Goal: Task Accomplishment & Management: Use online tool/utility

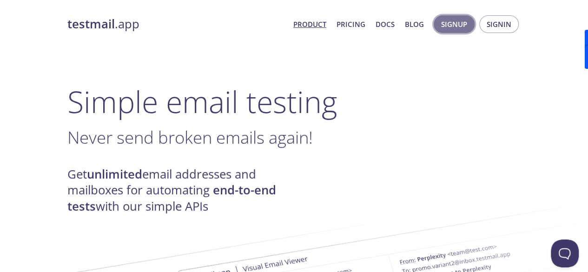
click at [466, 26] on span "Signup" at bounding box center [454, 24] width 26 height 12
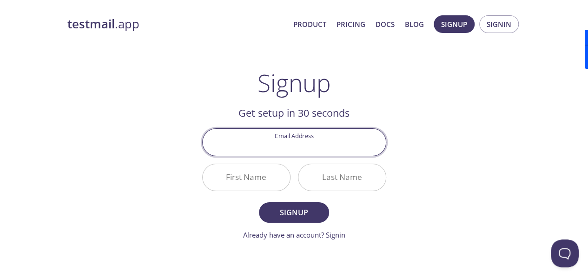
click at [330, 136] on input "Email Address" at bounding box center [294, 142] width 183 height 26
type input "[EMAIL_ADDRESS][DOMAIN_NAME]"
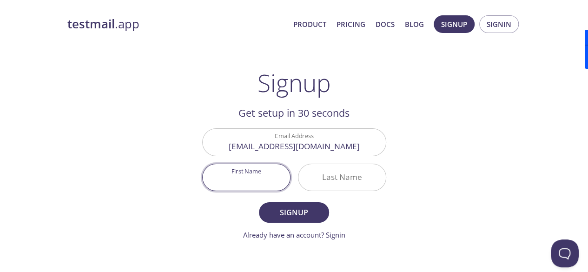
click at [270, 176] on input "First Name" at bounding box center [246, 177] width 87 height 26
type input "[PERSON_NAME]"
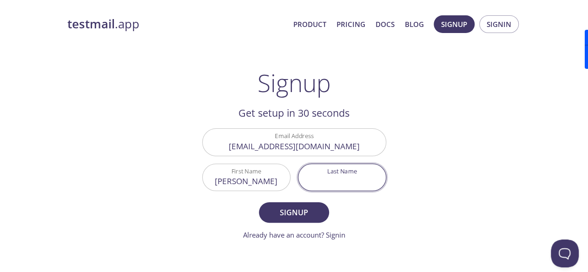
click at [330, 179] on input "Last Name" at bounding box center [341, 177] width 87 height 26
type input "[PERSON_NAME]"
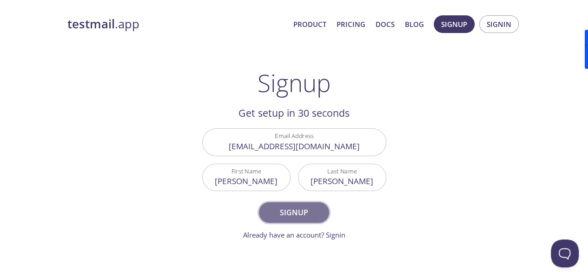
click at [308, 209] on span "Signup" at bounding box center [293, 212] width 49 height 13
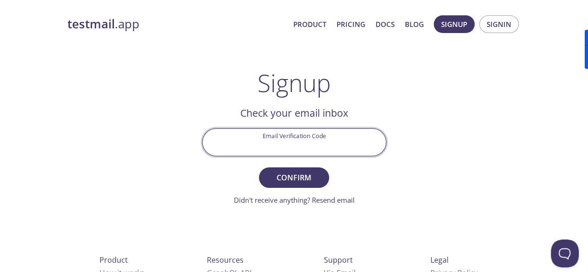
click at [287, 147] on input "Email Verification Code" at bounding box center [294, 142] width 183 height 26
click at [310, 140] on input "Email Verification Code" at bounding box center [294, 142] width 183 height 26
paste input "RHFXWXD"
type input "RHFXWXD"
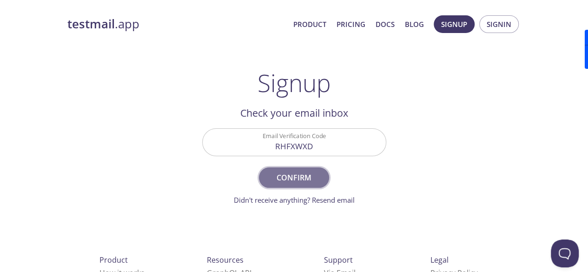
click at [308, 173] on span "Confirm" at bounding box center [293, 177] width 49 height 13
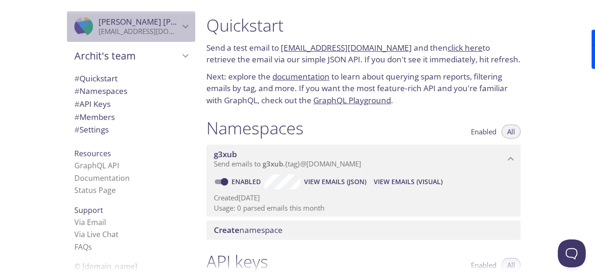
click at [160, 28] on p "[EMAIL_ADDRESS][DOMAIN_NAME]" at bounding box center [139, 31] width 81 height 9
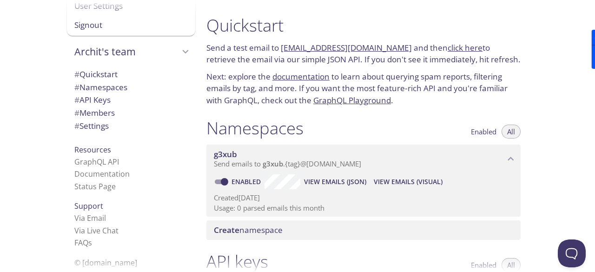
scroll to position [46, 0]
click at [378, 25] on h1 "Quickstart" at bounding box center [363, 25] width 314 height 21
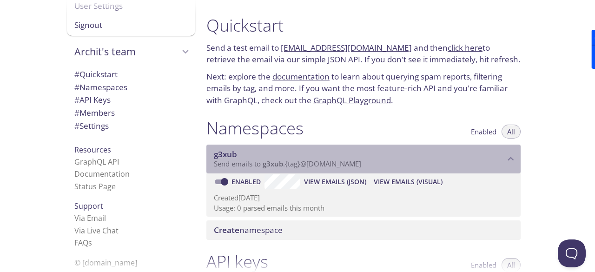
click at [355, 164] on span "Send emails to g3xub . {tag} @[DOMAIN_NAME]" at bounding box center [287, 163] width 147 height 9
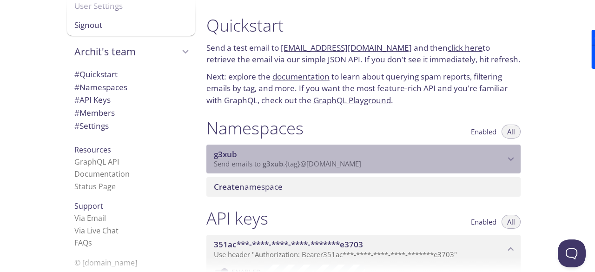
click at [355, 164] on span "Send emails to g3xub . {tag} @[DOMAIN_NAME]" at bounding box center [287, 163] width 147 height 9
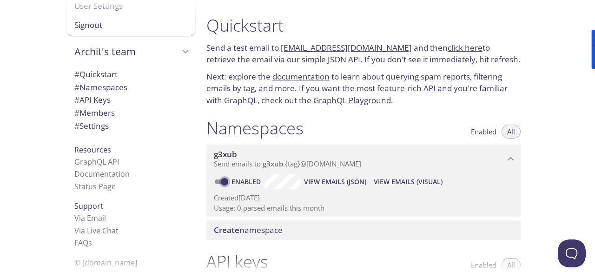
click at [227, 183] on input "Enabled" at bounding box center [224, 181] width 33 height 11
click at [217, 183] on span at bounding box center [221, 181] width 19 height 11
click at [217, 183] on input "Disabled" at bounding box center [216, 181] width 33 height 11
checkbox input "true"
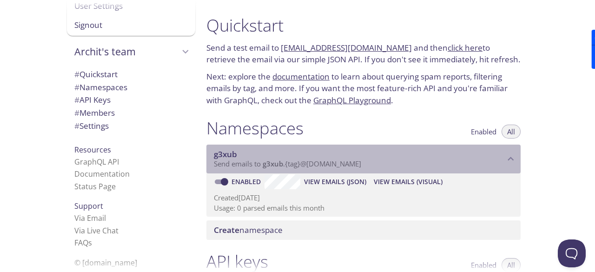
click at [237, 164] on span "Send emails to g3xub . {tag} @[DOMAIN_NAME]" at bounding box center [287, 163] width 147 height 9
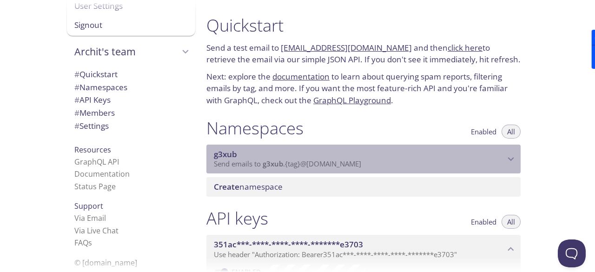
click at [237, 164] on span "Send emails to g3xub . {tag} @[DOMAIN_NAME]" at bounding box center [287, 163] width 147 height 9
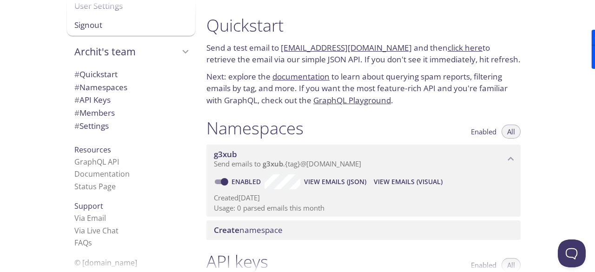
click at [307, 44] on link "[EMAIL_ADDRESS][DOMAIN_NAME]" at bounding box center [346, 47] width 131 height 11
click at [319, 46] on link "[EMAIL_ADDRESS][DOMAIN_NAME]" at bounding box center [346, 47] width 131 height 11
click at [356, 45] on link "[EMAIL_ADDRESS][DOMAIN_NAME]" at bounding box center [346, 47] width 131 height 11
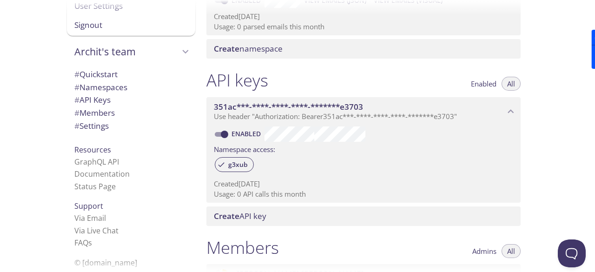
scroll to position [0, 0]
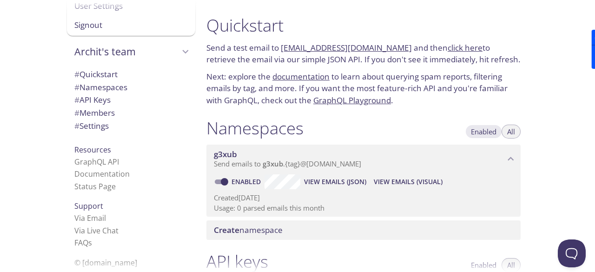
click at [483, 132] on span "Enabled" at bounding box center [484, 132] width 26 height 0
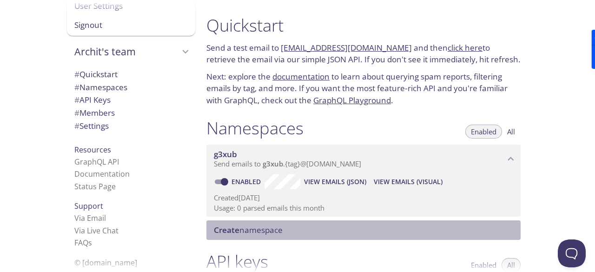
click at [285, 225] on span "Create namespace" at bounding box center [365, 230] width 303 height 10
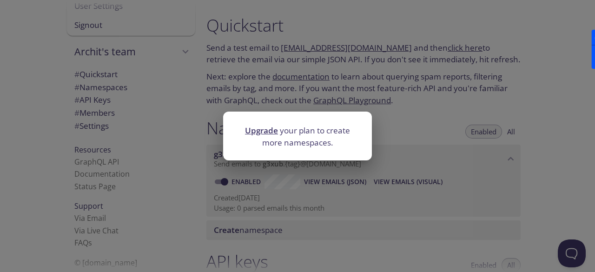
click at [308, 201] on div "Upgrade your plan to create more namespaces." at bounding box center [297, 136] width 595 height 272
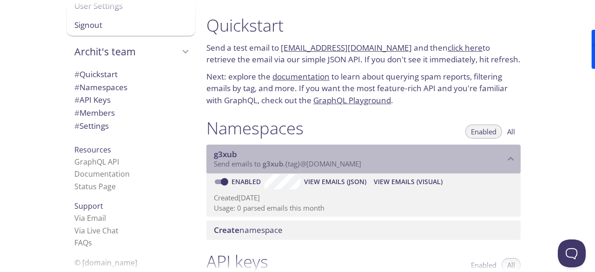
drag, startPoint x: 264, startPoint y: 164, endPoint x: 302, endPoint y: 165, distance: 38.1
click at [302, 165] on span "Send emails to g3xub . {tag} @[DOMAIN_NAME]" at bounding box center [287, 163] width 147 height 9
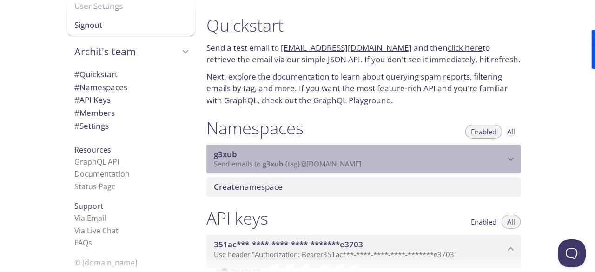
click at [302, 165] on span "Send emails to g3xub . {tag} @[DOMAIN_NAME]" at bounding box center [287, 163] width 147 height 9
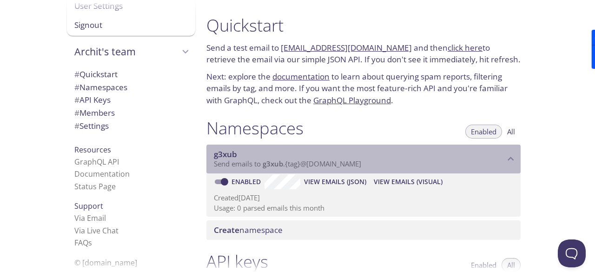
click at [268, 166] on span "g3xub" at bounding box center [273, 163] width 20 height 9
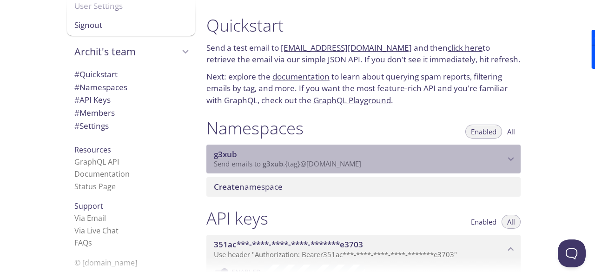
drag, startPoint x: 268, startPoint y: 166, endPoint x: 282, endPoint y: 164, distance: 14.6
click at [282, 164] on span "g3xub" at bounding box center [273, 163] width 20 height 9
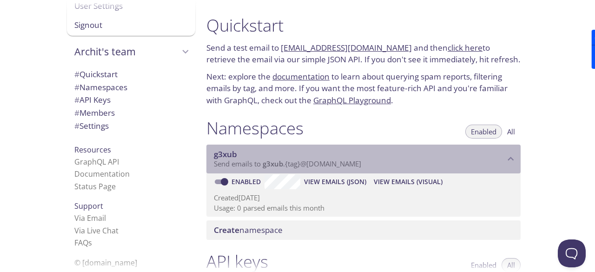
click at [282, 164] on span "g3xub" at bounding box center [273, 163] width 20 height 9
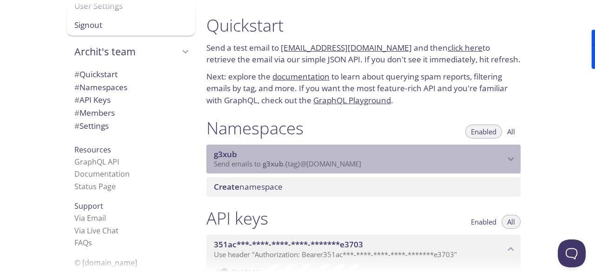
click at [282, 164] on span "g3xub" at bounding box center [273, 163] width 20 height 9
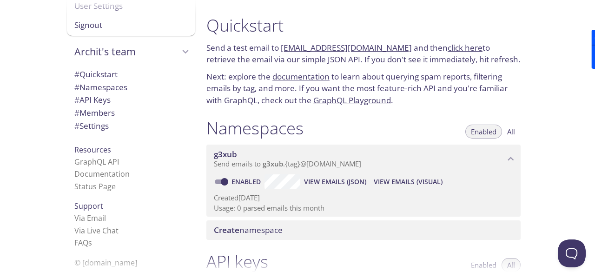
drag, startPoint x: 282, startPoint y: 49, endPoint x: 283, endPoint y: 44, distance: 5.1
click at [283, 44] on div "Quickstart Send a test email to [EMAIL_ADDRESS][DOMAIN_NAME] and then click her…" at bounding box center [363, 60] width 329 height 103
click at [304, 48] on link "[EMAIL_ADDRESS][DOMAIN_NAME]" at bounding box center [346, 47] width 131 height 11
click at [265, 164] on span "g3xub" at bounding box center [273, 163] width 20 height 9
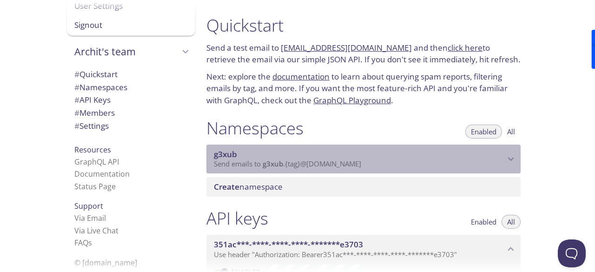
drag, startPoint x: 265, startPoint y: 164, endPoint x: 292, endPoint y: 164, distance: 27.4
click at [292, 164] on span "Send emails to g3xub . {tag} @[DOMAIN_NAME]" at bounding box center [287, 163] width 147 height 9
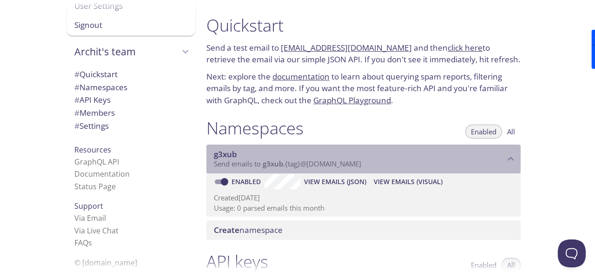
drag, startPoint x: 263, startPoint y: 162, endPoint x: 346, endPoint y: 164, distance: 82.8
click at [346, 164] on span "Send emails to g3xub . {tag} @[DOMAIN_NAME]" at bounding box center [287, 163] width 147 height 9
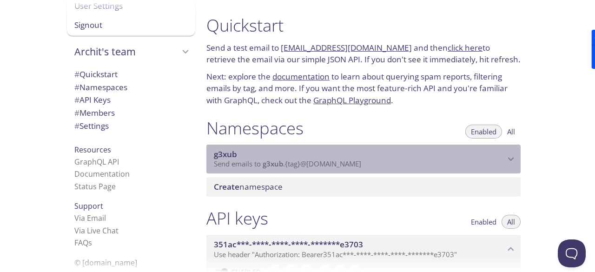
click at [346, 164] on span "Send emails to g3xub . {tag} @[DOMAIN_NAME]" at bounding box center [287, 163] width 147 height 9
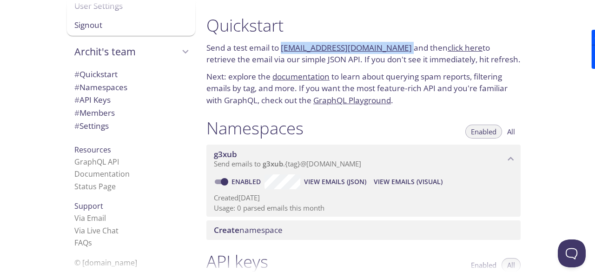
drag, startPoint x: 281, startPoint y: 47, endPoint x: 398, endPoint y: 47, distance: 117.2
click at [398, 47] on p "Send a test email to [EMAIL_ADDRESS][DOMAIN_NAME] and then click here to retrie…" at bounding box center [363, 54] width 314 height 24
copy p "[EMAIL_ADDRESS][DOMAIN_NAME]"
click at [319, 180] on span "View Emails (JSON)" at bounding box center [335, 181] width 62 height 11
click at [384, 182] on span "View Emails (Visual)" at bounding box center [408, 181] width 69 height 11
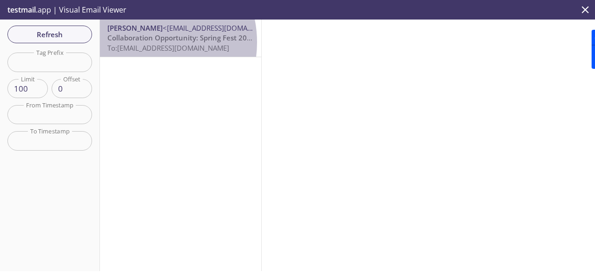
click at [142, 42] on span "Collaboration Opportunity: Spring Fest 2026 x LRC | IIT [GEOGRAPHIC_DATA]" at bounding box center [235, 37] width 257 height 9
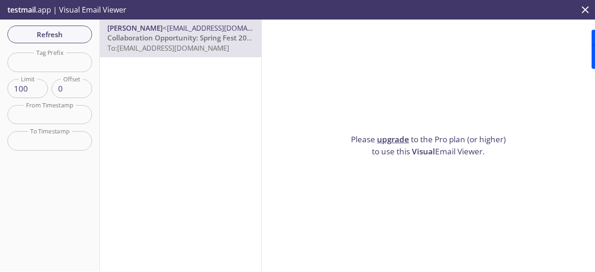
click at [142, 42] on span "Collaboration Opportunity: Spring Fest 2026 x LRC | IIT [GEOGRAPHIC_DATA]" at bounding box center [235, 37] width 257 height 9
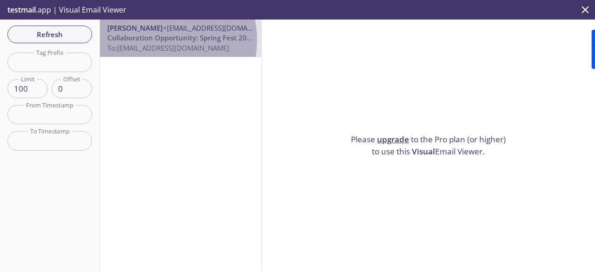
click at [156, 40] on span "Collaboration Opportunity: Spring Fest 2026 x LRC | IIT [GEOGRAPHIC_DATA]" at bounding box center [235, 37] width 257 height 9
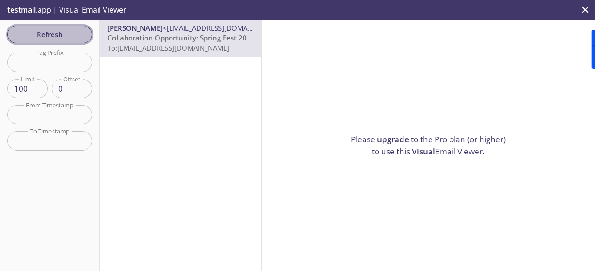
click at [83, 29] on span "Refresh" at bounding box center [50, 34] width 70 height 12
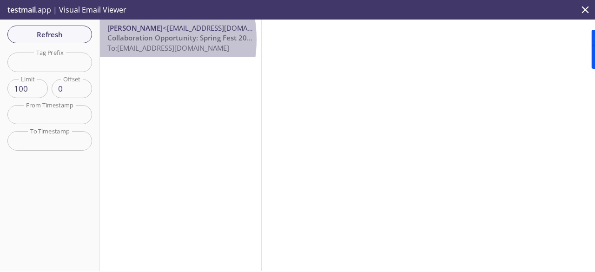
click at [130, 40] on span "Collaboration Opportunity: Spring Fest 2026 x LRC | IIT [GEOGRAPHIC_DATA]" at bounding box center [235, 37] width 257 height 9
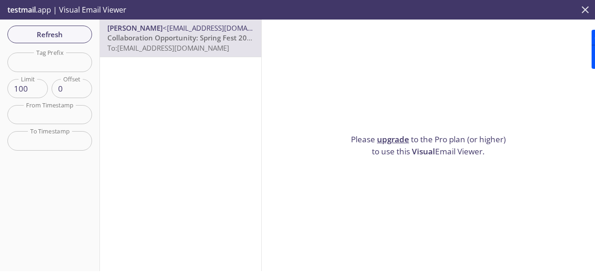
click at [584, 6] on icon "close" at bounding box center [585, 10] width 12 height 12
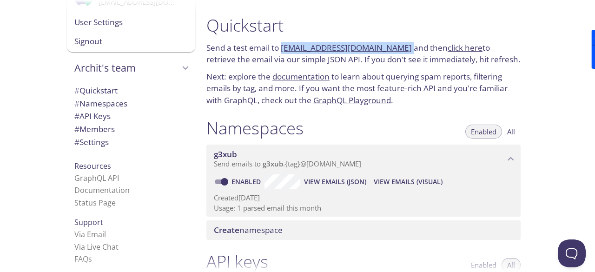
scroll to position [46, 0]
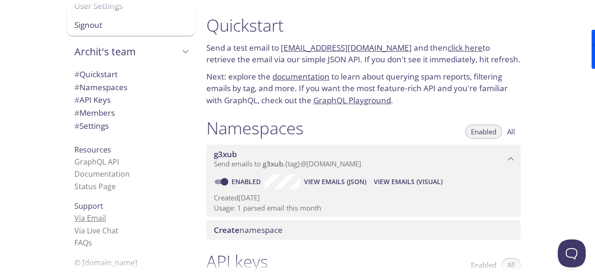
click at [90, 218] on link "Via Email" at bounding box center [90, 218] width 32 height 10
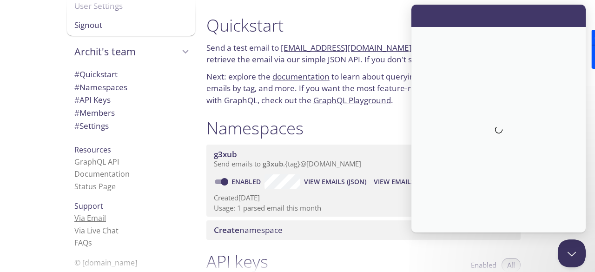
scroll to position [0, 0]
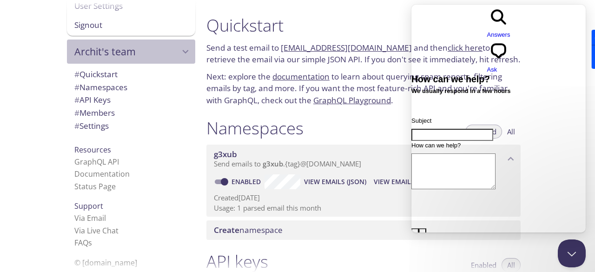
click at [115, 55] on span "Archit's team" at bounding box center [126, 51] width 105 height 13
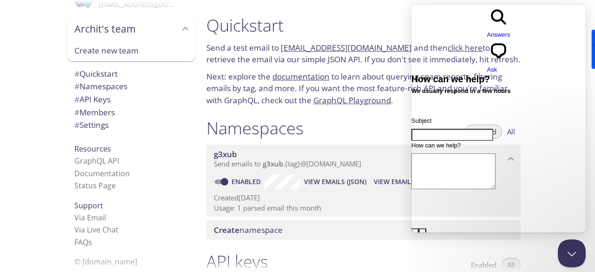
scroll to position [26, 0]
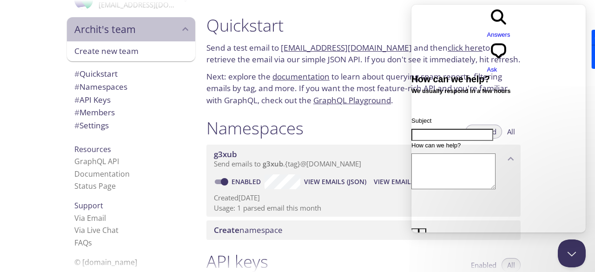
click at [112, 28] on span "Archit's team" at bounding box center [126, 29] width 105 height 13
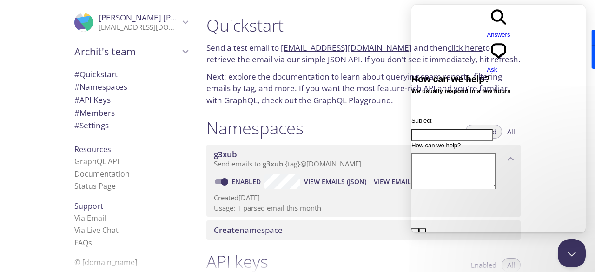
scroll to position [0, 0]
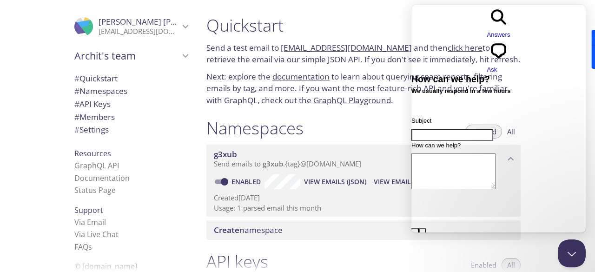
click at [117, 22] on span "[PERSON_NAME]" at bounding box center [162, 21] width 127 height 11
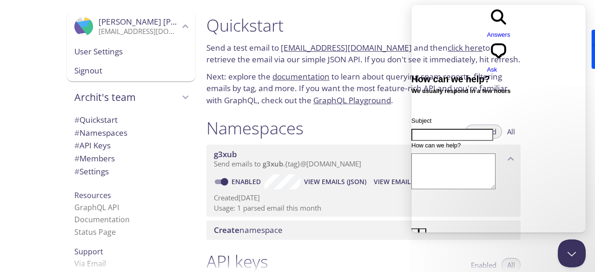
click at [320, 23] on h1 "Quickstart" at bounding box center [363, 25] width 314 height 21
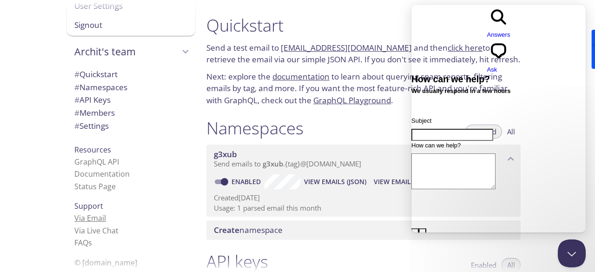
click at [91, 217] on link "Via Email" at bounding box center [90, 218] width 32 height 10
click at [487, 22] on span "search-medium" at bounding box center [498, 25] width 23 height 7
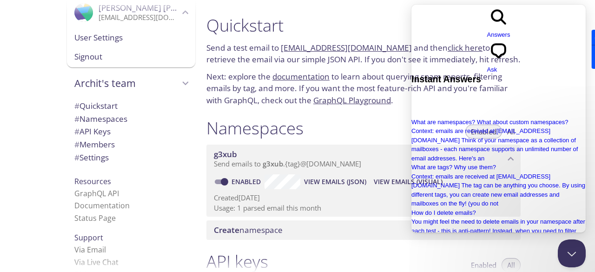
scroll to position [8, 0]
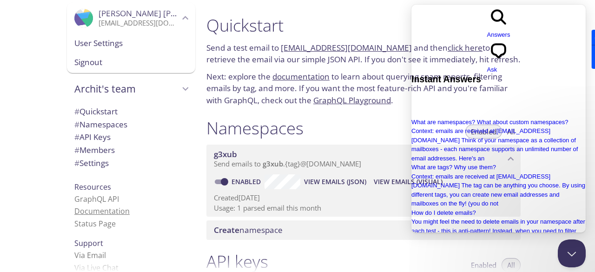
click at [99, 211] on link "Documentation" at bounding box center [101, 211] width 55 height 10
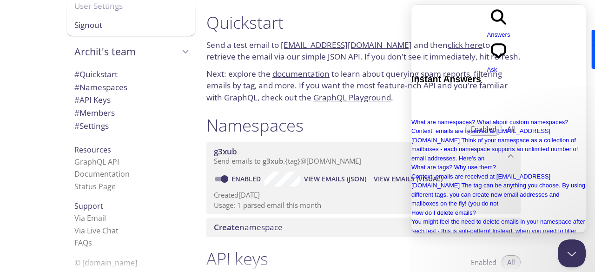
scroll to position [2, 0]
click at [385, 175] on span "View Emails (Visual)" at bounding box center [408, 179] width 69 height 11
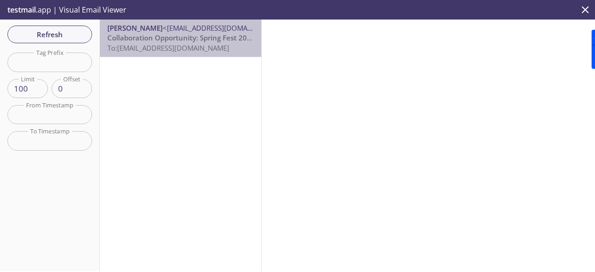
click at [236, 48] on p "Collaboration Opportunity: Spring Fest 2026 x LRC | IIT Kharagpur To: [EMAIL_AD…" at bounding box center [180, 43] width 146 height 20
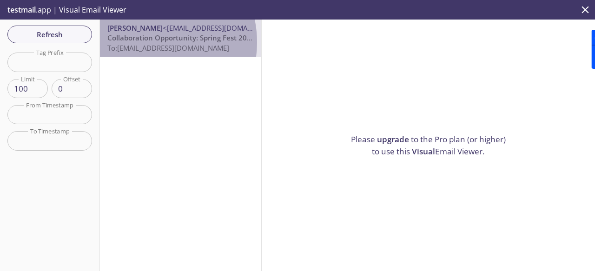
click at [144, 42] on span "Collaboration Opportunity: Spring Fest 2026 x LRC | IIT [GEOGRAPHIC_DATA]" at bounding box center [235, 37] width 257 height 9
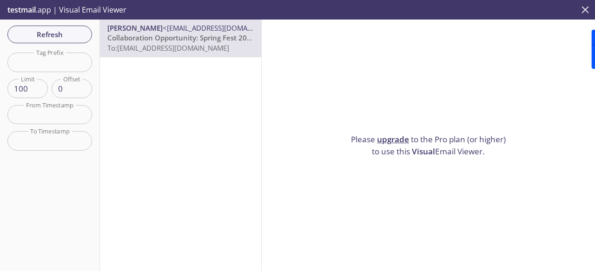
click at [583, 8] on icon "close" at bounding box center [585, 9] width 7 height 7
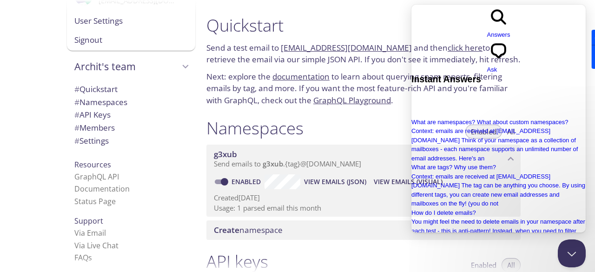
scroll to position [46, 0]
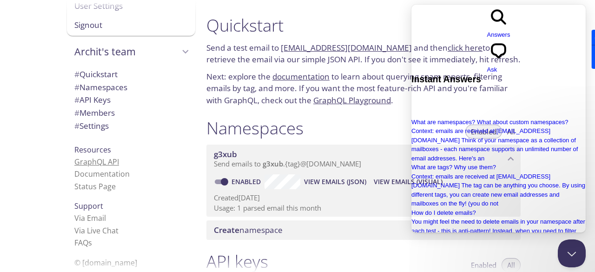
click at [110, 162] on link "GraphQL API" at bounding box center [96, 162] width 45 height 10
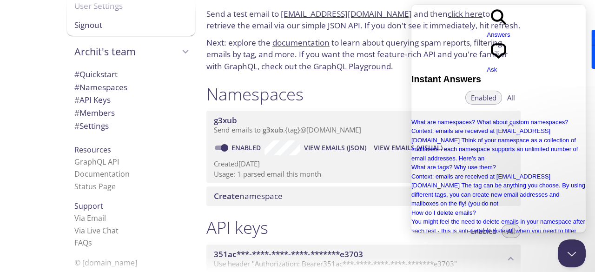
scroll to position [38, 0]
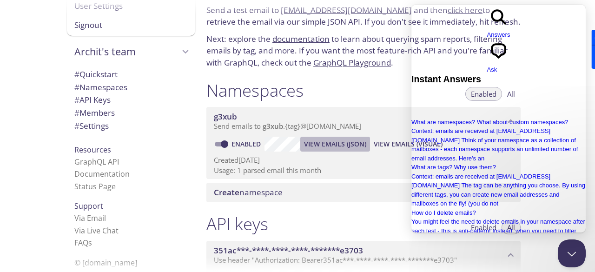
click at [362, 143] on span "View Emails (JSON)" at bounding box center [335, 144] width 62 height 11
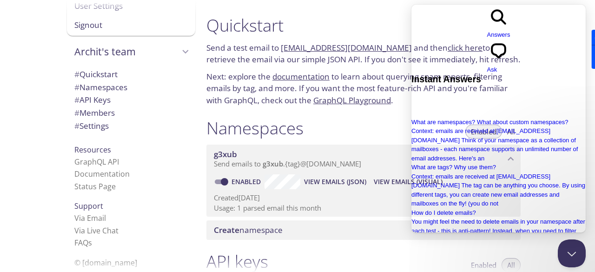
drag, startPoint x: 280, startPoint y: 47, endPoint x: 396, endPoint y: 49, distance: 115.8
click at [396, 49] on p "Send a test email to [EMAIL_ADDRESS][DOMAIN_NAME] and then click here to retrie…" at bounding box center [363, 54] width 314 height 24
copy p "[EMAIL_ADDRESS][DOMAIN_NAME]"
click at [317, 180] on span "View Emails (JSON)" at bounding box center [335, 181] width 62 height 11
click at [378, 179] on span "View Emails (Visual)" at bounding box center [408, 181] width 69 height 11
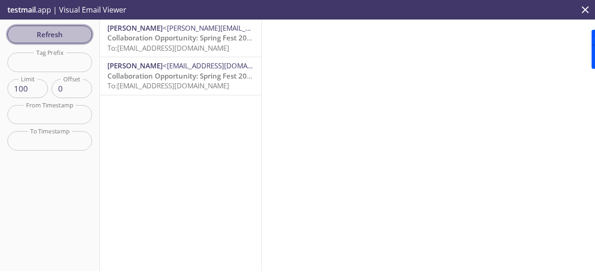
click at [81, 36] on span "Refresh" at bounding box center [50, 34] width 70 height 12
